Goal: Navigation & Orientation: Go to known website

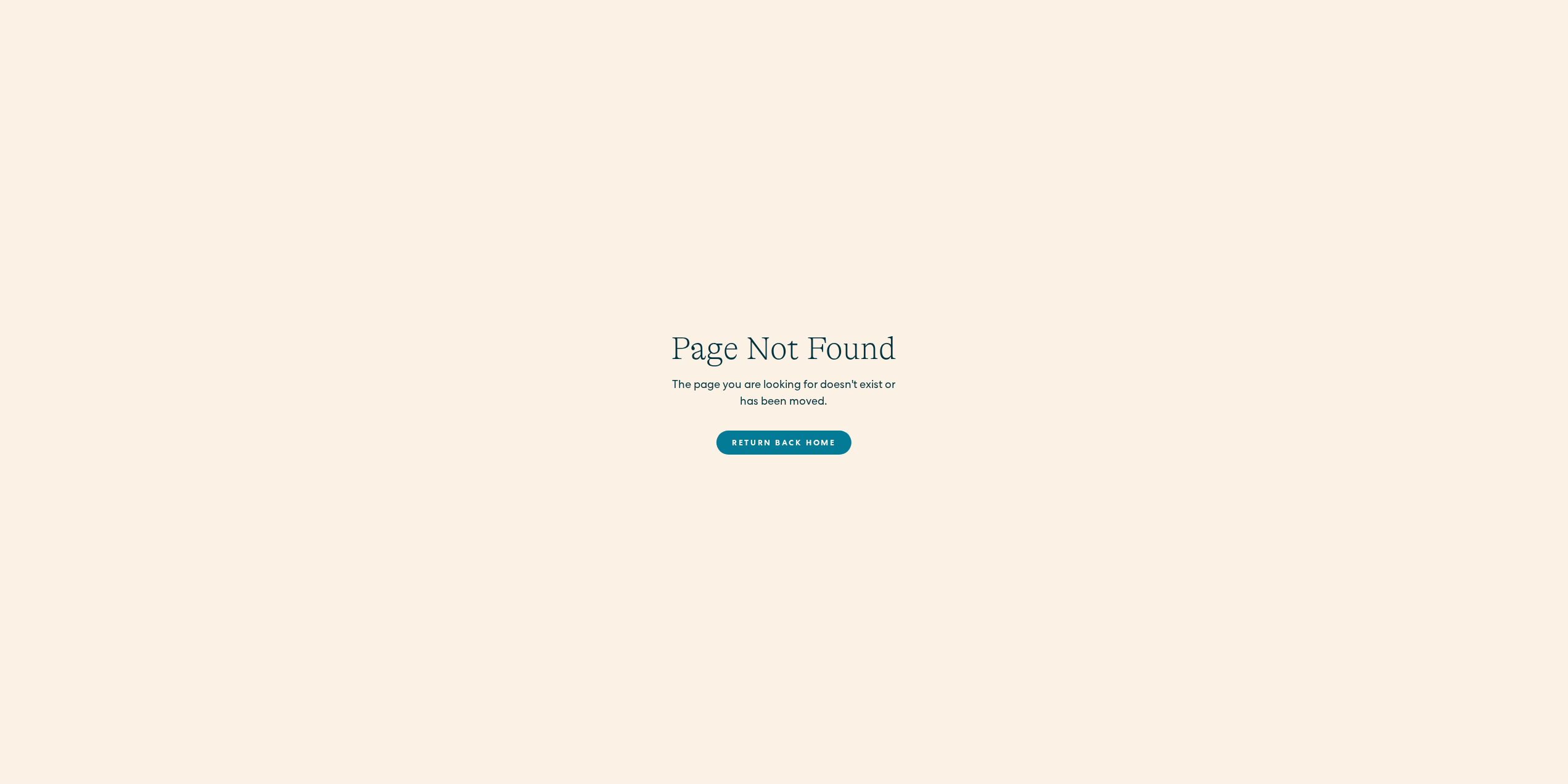
click at [791, 439] on link "Return back Home" at bounding box center [784, 442] width 135 height 24
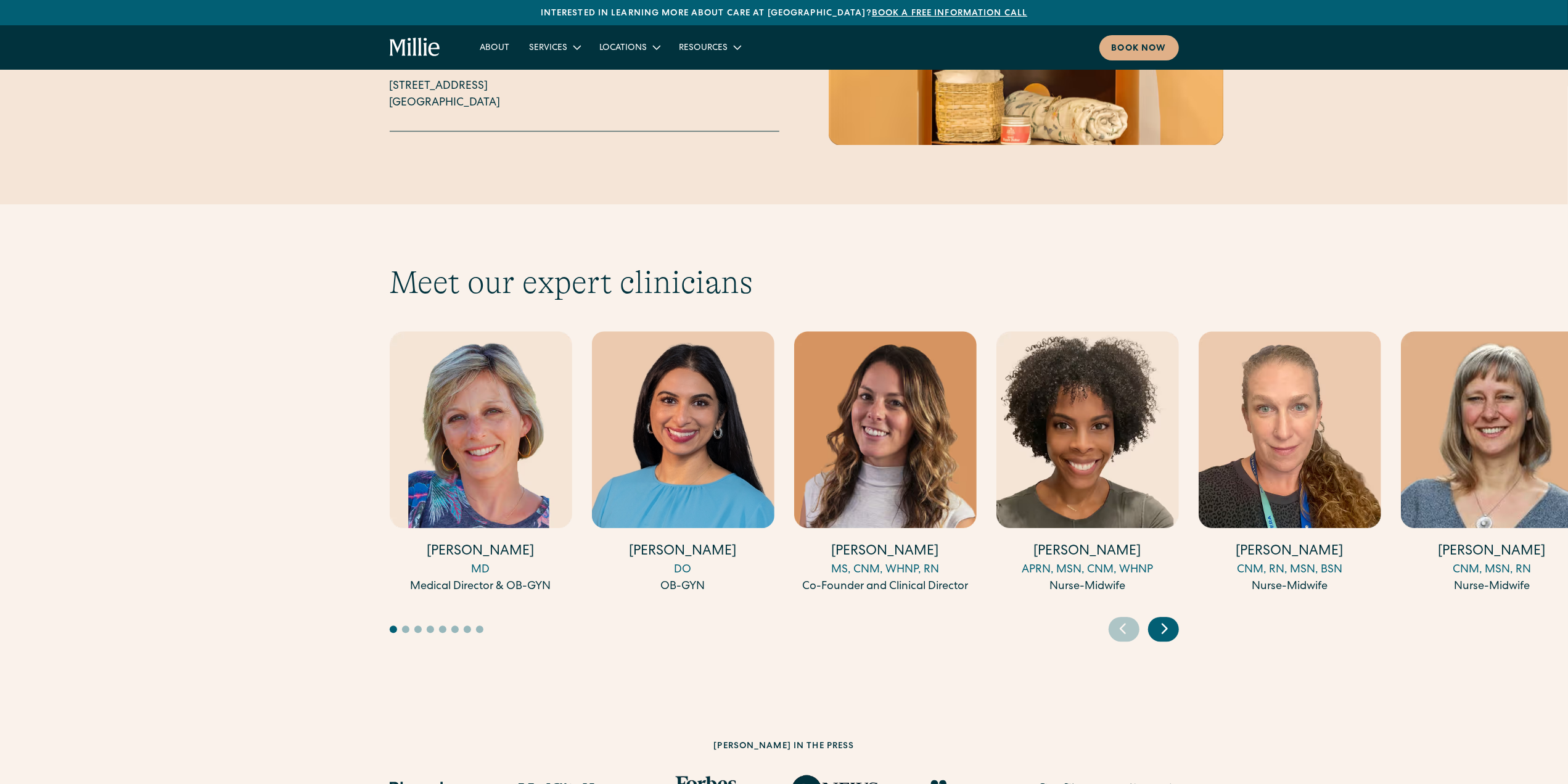
scroll to position [3207, 0]
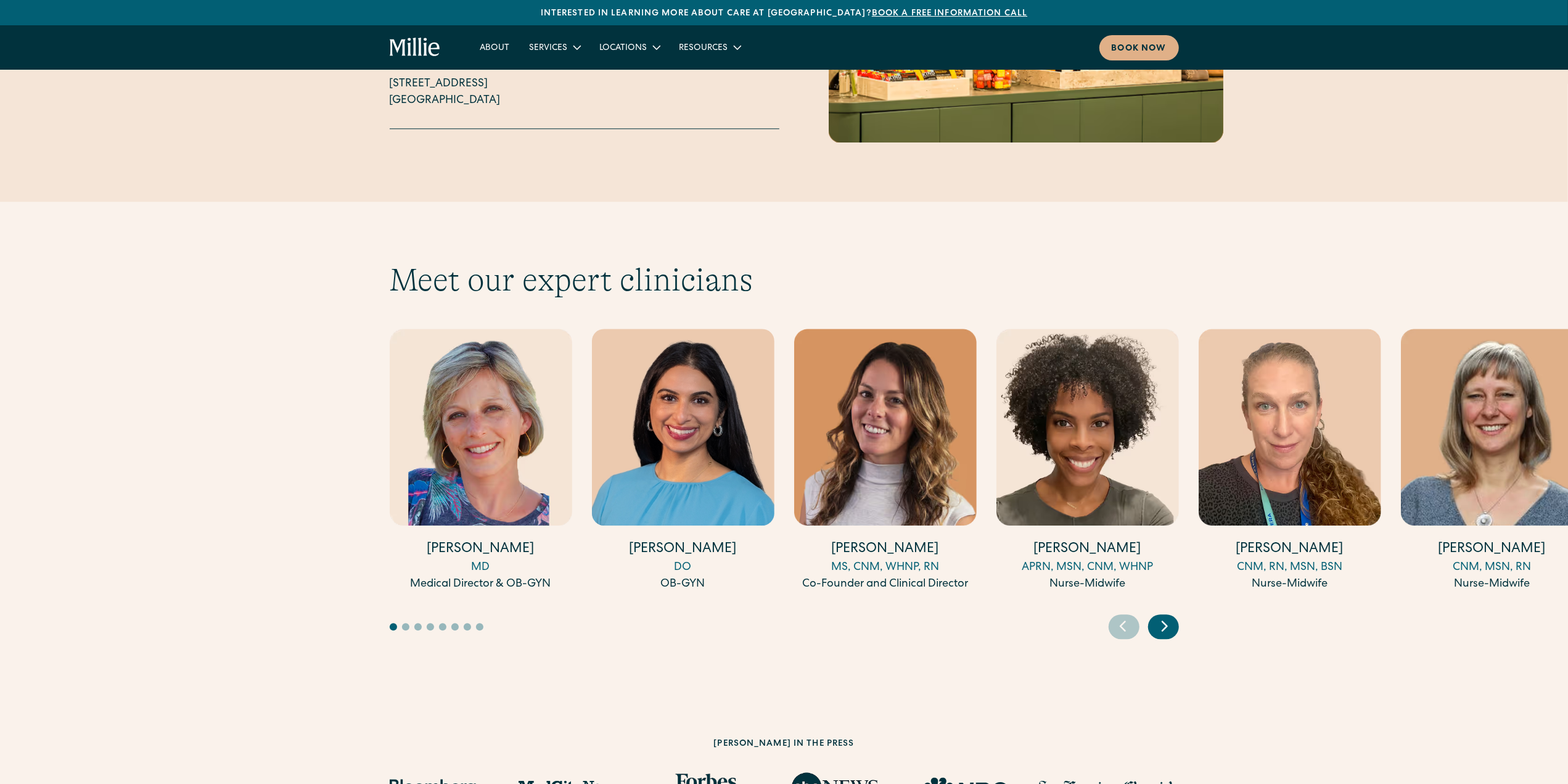
click at [1171, 616] on icon "Next slide" at bounding box center [1165, 625] width 19 height 19
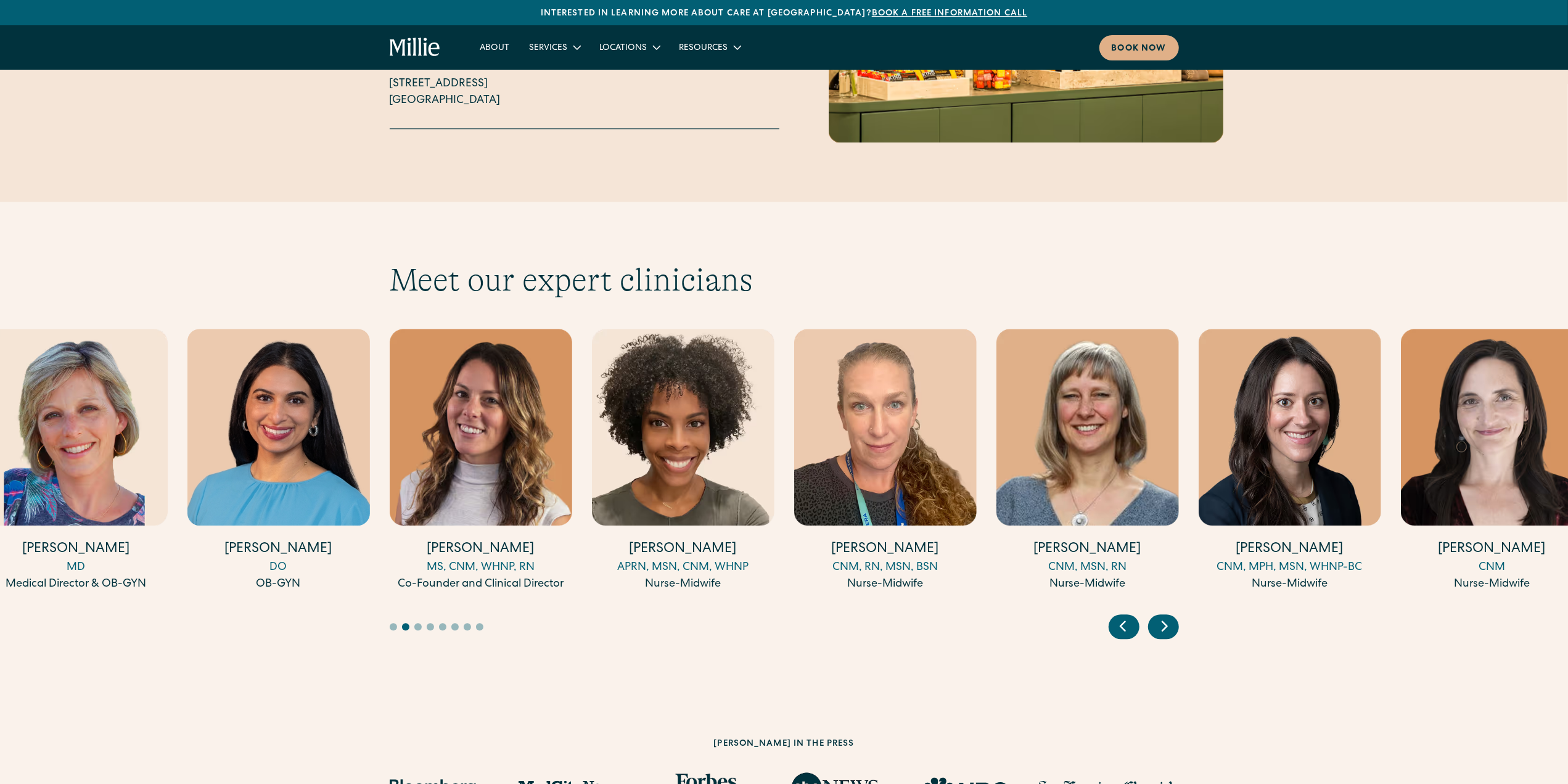
click at [1171, 616] on icon "Next slide" at bounding box center [1165, 625] width 19 height 19
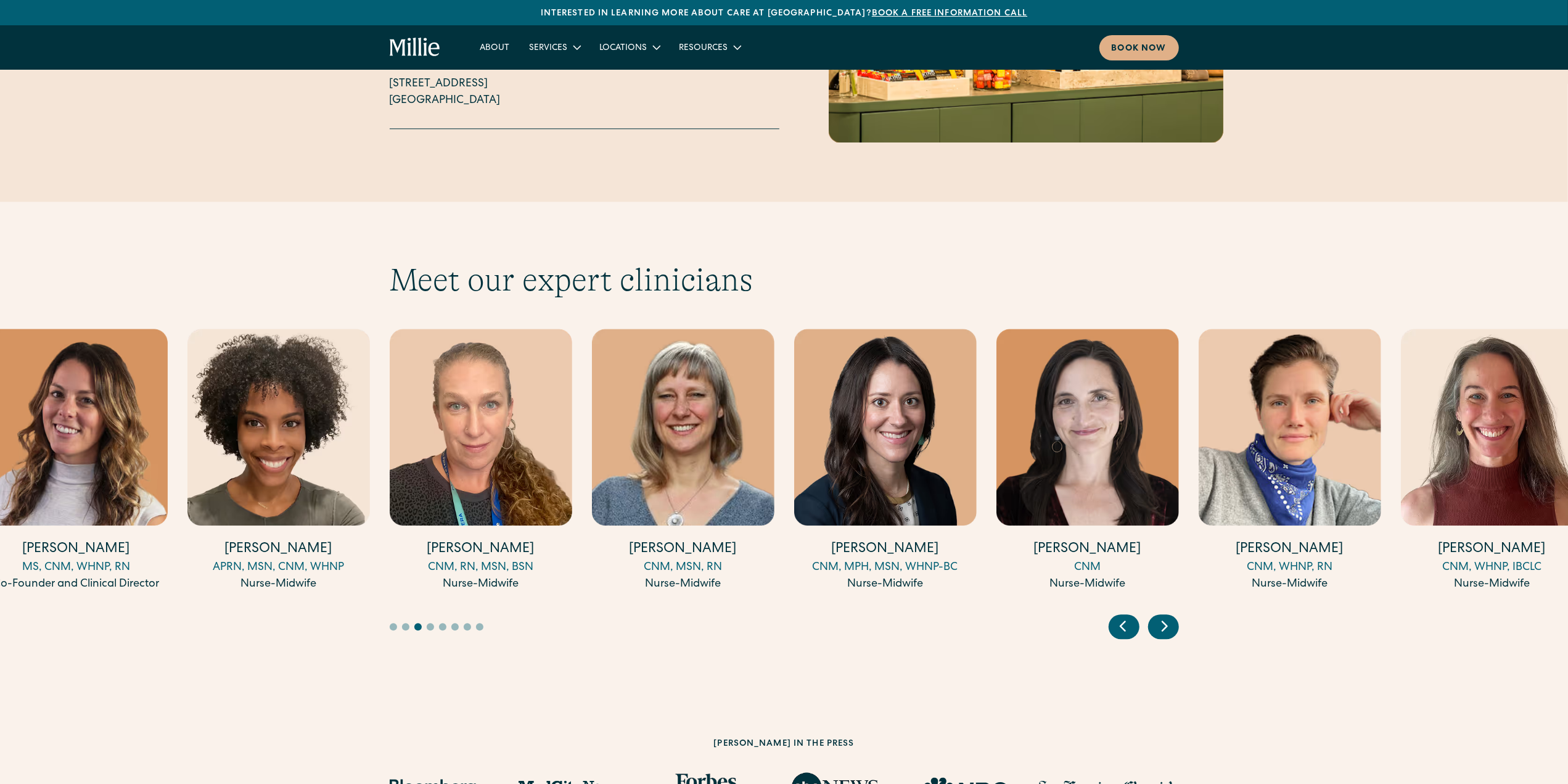
click at [1171, 616] on icon "Next slide" at bounding box center [1165, 625] width 19 height 19
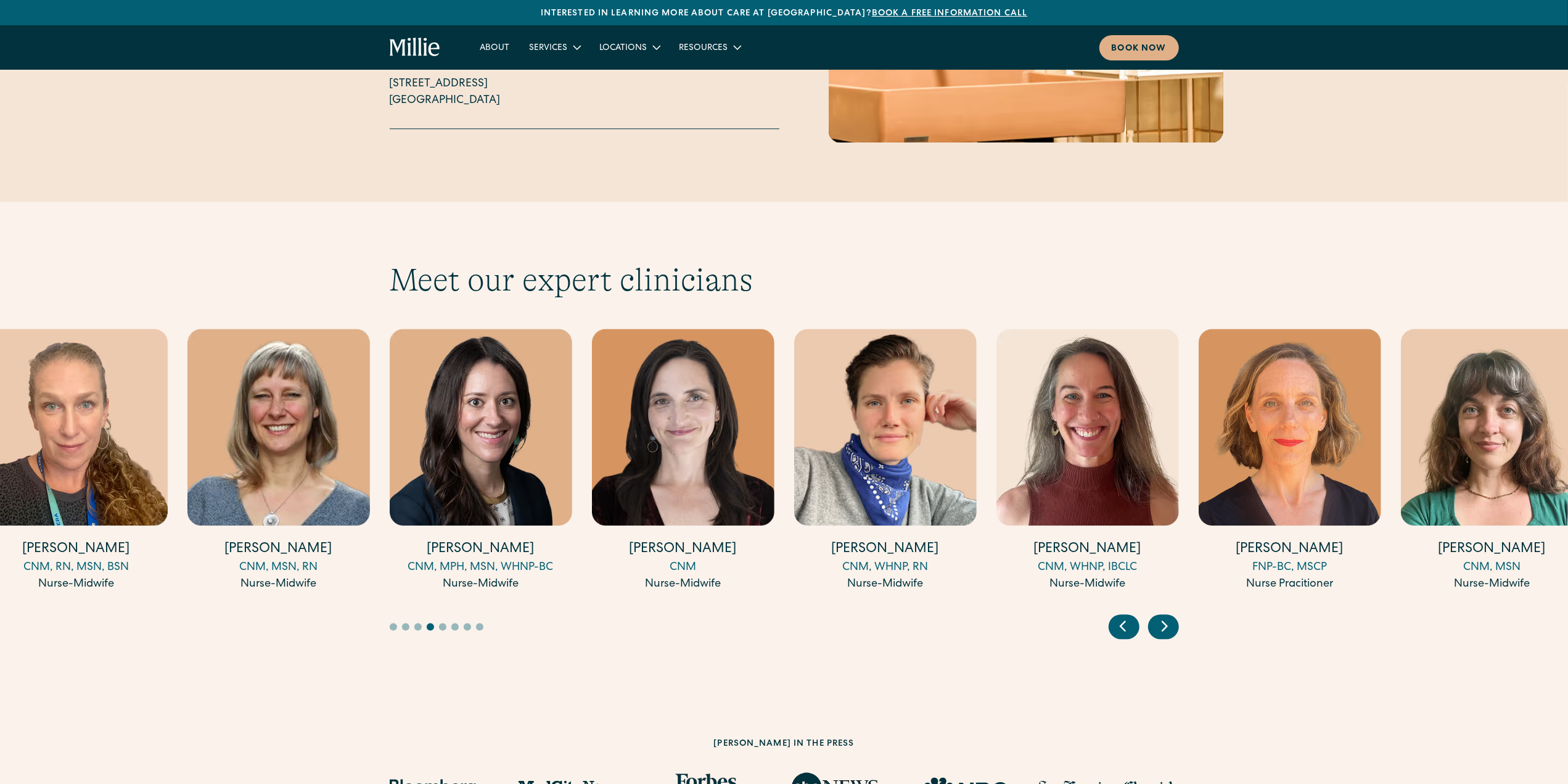
click at [1171, 616] on icon "Next slide" at bounding box center [1165, 625] width 19 height 19
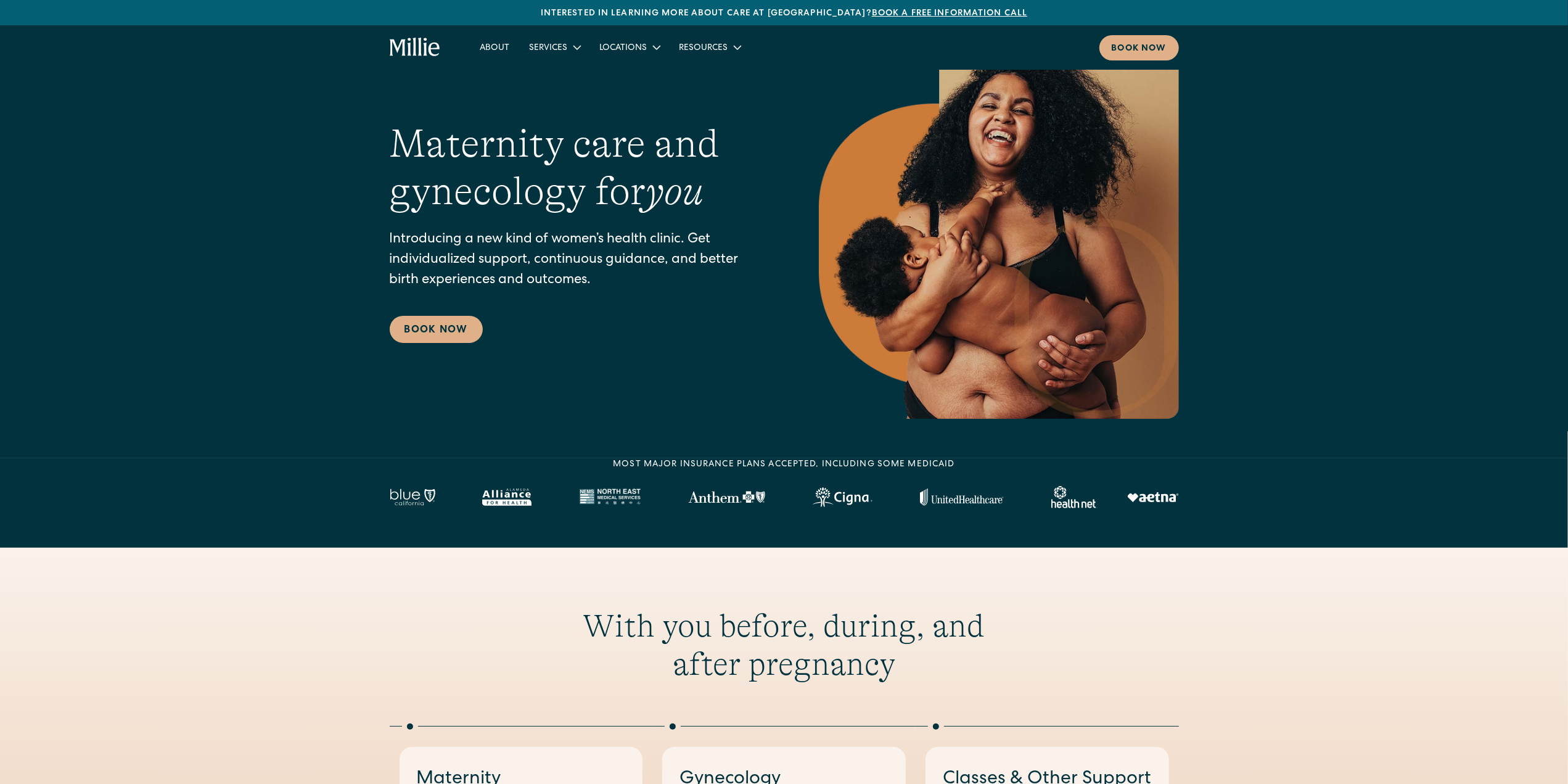
scroll to position [0, 0]
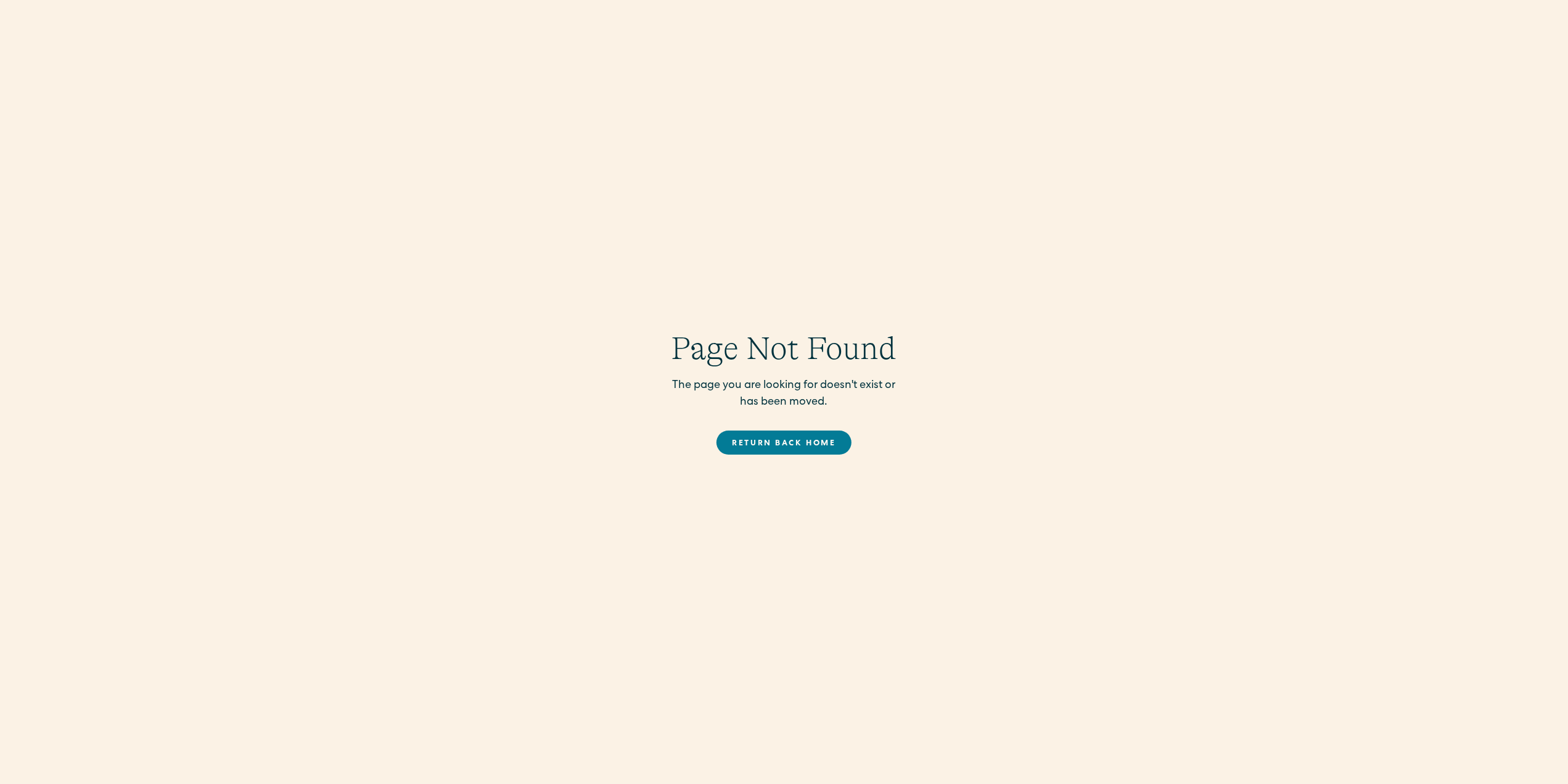
click at [806, 454] on link "Return back Home" at bounding box center [784, 442] width 135 height 24
